Goal: Task Accomplishment & Management: Complete application form

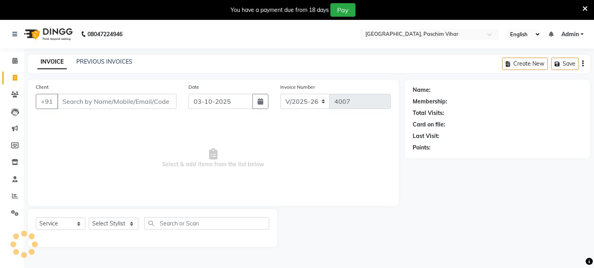
select select "223"
select select "service"
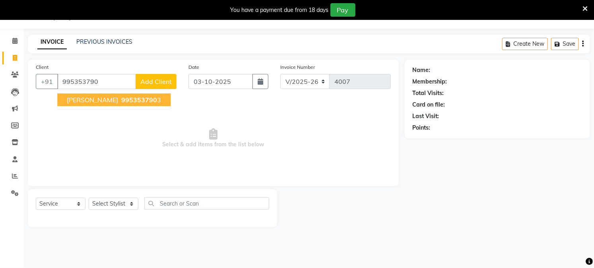
click at [120, 102] on ngb-highlight "995353790 3" at bounding box center [140, 100] width 41 height 8
type input "9953537903"
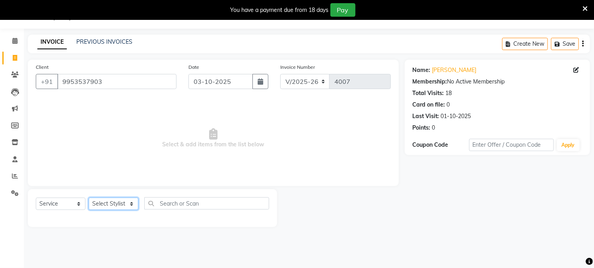
click at [119, 206] on select "Select Stylist Akash Amrita Anu Arun Gaurav [PERSON_NAME] KUNAL MANISH [PERSON_…" at bounding box center [114, 204] width 50 height 12
select select "15077"
click at [89, 198] on select "Select Stylist Akash Amrita Anu Arun Gaurav [PERSON_NAME] KUNAL MANISH [PERSON_…" at bounding box center [114, 204] width 50 height 12
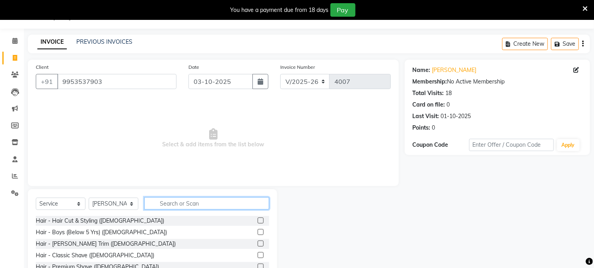
click at [163, 202] on input "text" at bounding box center [206, 203] width 125 height 12
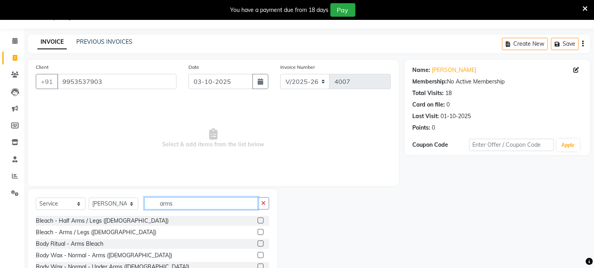
scroll to position [44, 0]
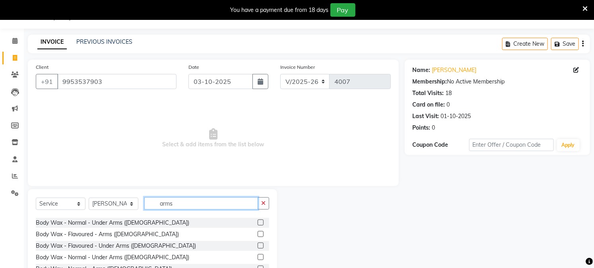
type input "arms"
click at [258, 231] on label at bounding box center [261, 234] width 6 height 6
click at [258, 232] on input "checkbox" at bounding box center [260, 234] width 5 height 5
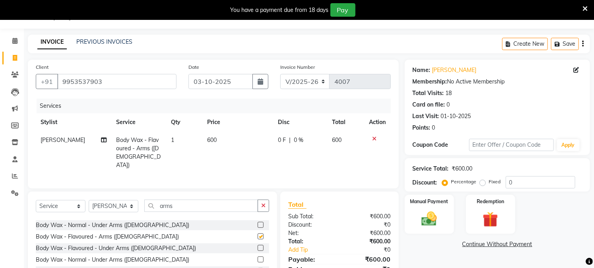
checkbox input "false"
click at [178, 209] on input "arms" at bounding box center [201, 206] width 114 height 12
click at [178, 210] on input "arms" at bounding box center [201, 206] width 114 height 12
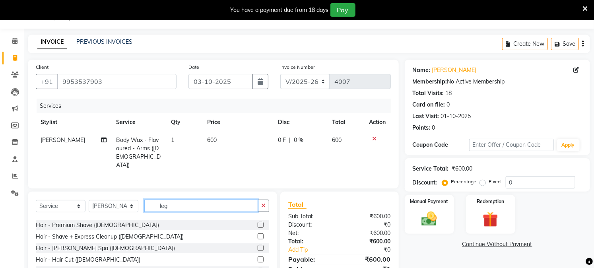
scroll to position [24, 0]
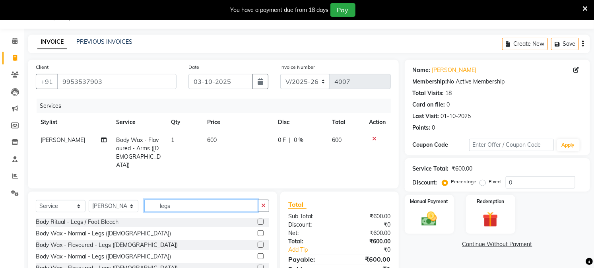
type input "legs"
click at [258, 242] on label at bounding box center [261, 245] width 6 height 6
click at [258, 243] on input "checkbox" at bounding box center [260, 245] width 5 height 5
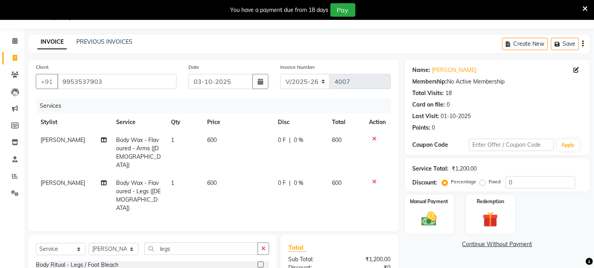
checkbox input "false"
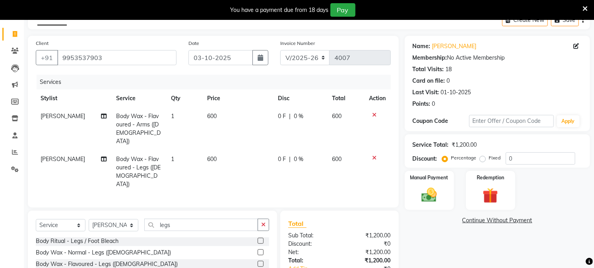
scroll to position [64, 0]
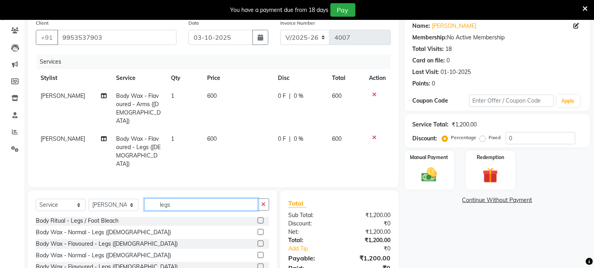
click at [162, 198] on input "legs" at bounding box center [201, 204] width 114 height 12
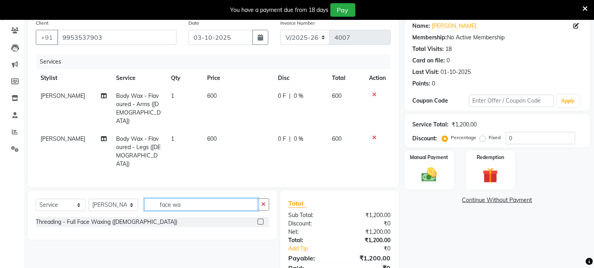
scroll to position [0, 0]
type input "face wax"
click at [262, 219] on label at bounding box center [261, 222] width 6 height 6
click at [262, 219] on input "checkbox" at bounding box center [260, 221] width 5 height 5
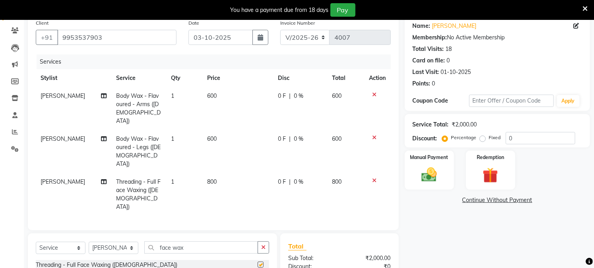
checkbox input "false"
click at [212, 173] on td "800" at bounding box center [237, 194] width 70 height 43
click at [211, 173] on td "800" at bounding box center [237, 194] width 70 height 43
select select "15077"
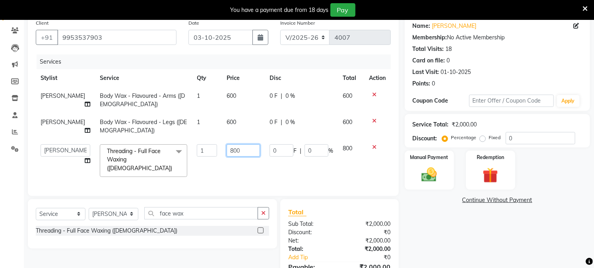
click at [227, 150] on input "800" at bounding box center [243, 150] width 33 height 12
type input "600"
click at [226, 175] on div "Services Stylist Service Qty Price Disc Total Action [PERSON_NAME] Body Wax - F…" at bounding box center [213, 121] width 355 height 134
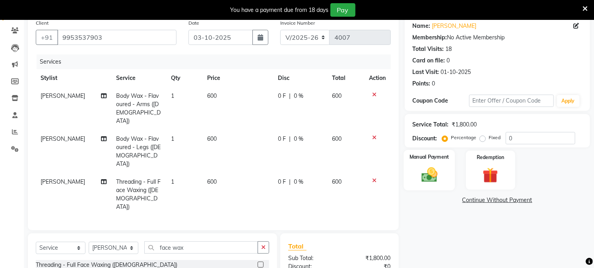
click at [439, 170] on img at bounding box center [429, 175] width 26 height 18
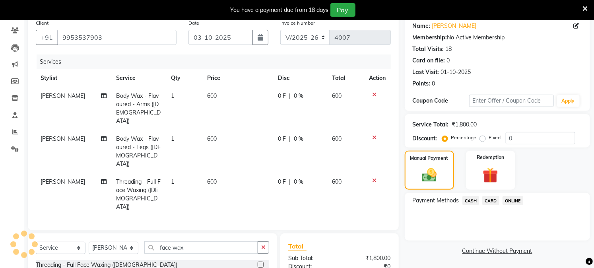
click at [209, 173] on td "600" at bounding box center [237, 194] width 70 height 43
select select "15077"
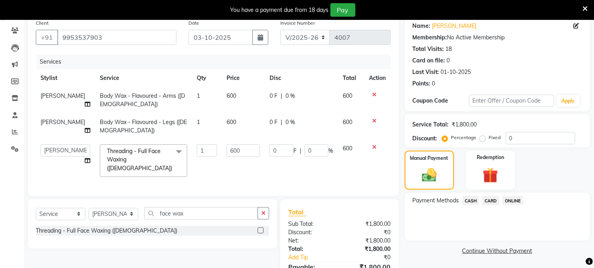
click at [209, 160] on td "1" at bounding box center [207, 161] width 30 height 42
click at [227, 149] on input "600" at bounding box center [243, 150] width 33 height 12
type input "500"
click at [222, 170] on td "500" at bounding box center [243, 161] width 43 height 42
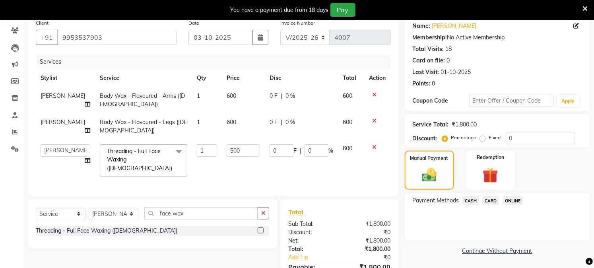
select select "15077"
click at [464, 200] on span "CASH" at bounding box center [470, 200] width 17 height 9
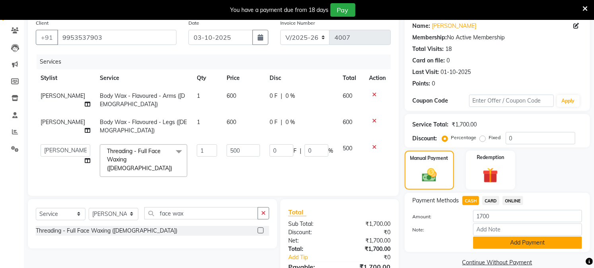
click at [500, 242] on button "Add Payment" at bounding box center [527, 243] width 109 height 12
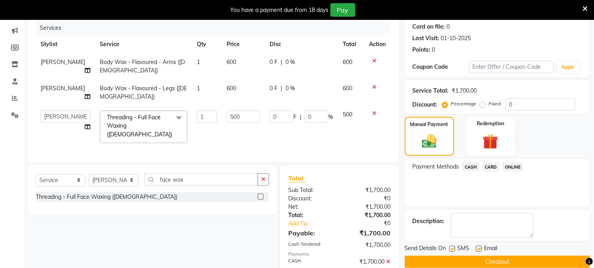
scroll to position [134, 0]
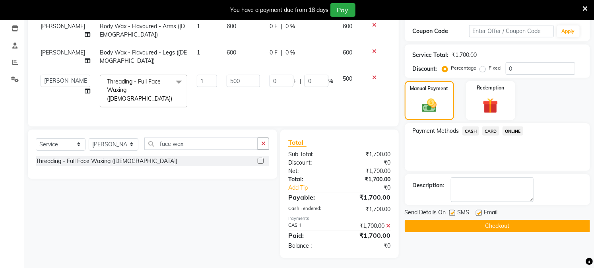
click at [497, 229] on button "Checkout" at bounding box center [497, 226] width 185 height 12
